Goal: Task Accomplishment & Management: Complete application form

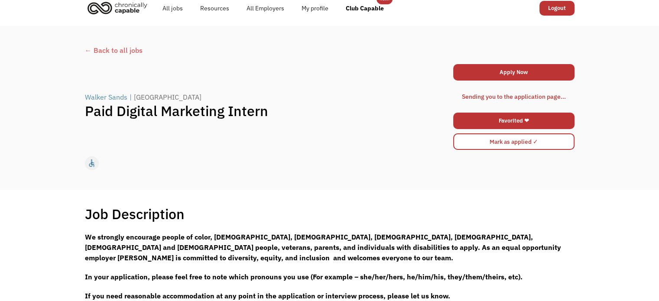
scroll to position [10, 0]
click at [529, 95] on div "Sending you to the application page..." at bounding box center [514, 96] width 104 height 10
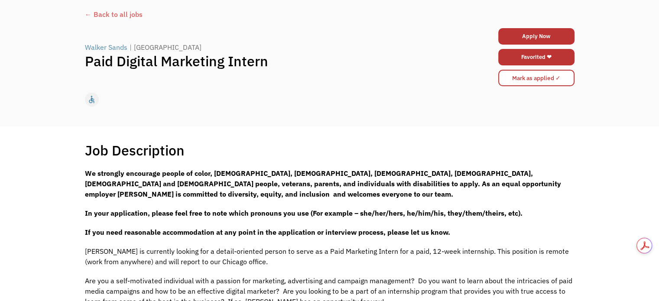
scroll to position [10, 0]
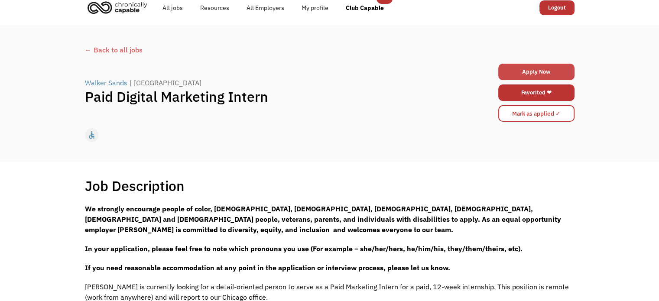
click at [530, 71] on link "Apply Now" at bounding box center [537, 72] width 76 height 16
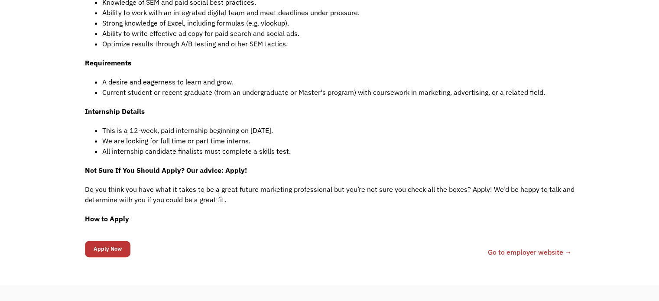
scroll to position [498, 0]
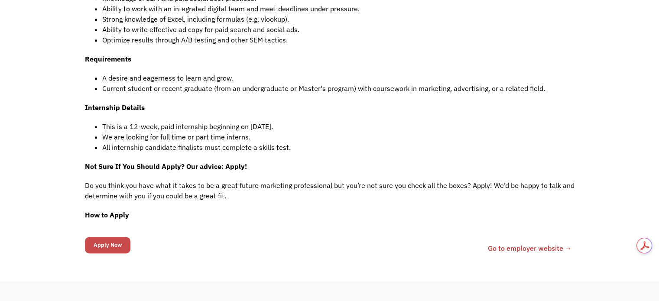
click at [115, 246] on input "Apply Now" at bounding box center [108, 245] width 46 height 16
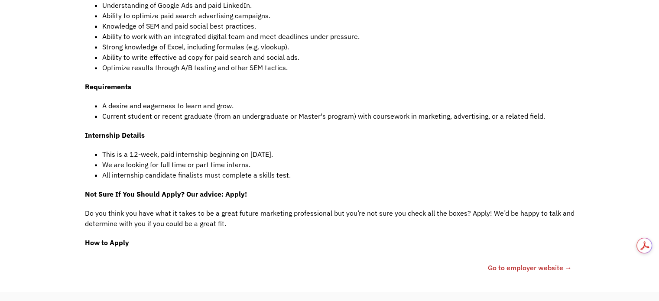
scroll to position [526, 0]
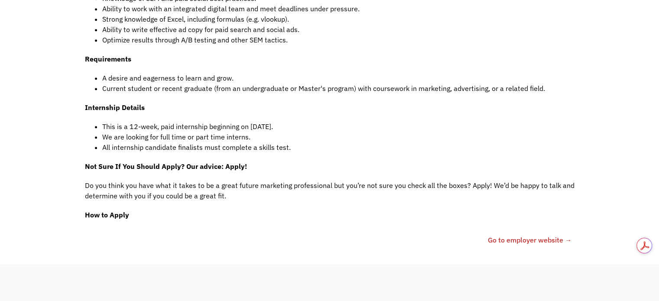
click at [508, 238] on link "Go to employer website →" at bounding box center [530, 240] width 84 height 10
